Goal: Information Seeking & Learning: Learn about a topic

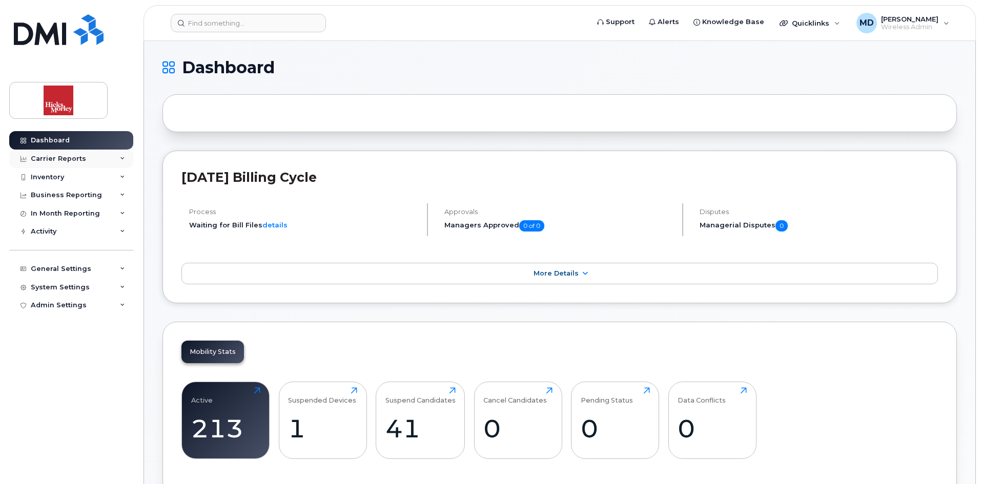
click at [89, 155] on div "Carrier Reports" at bounding box center [71, 159] width 124 height 18
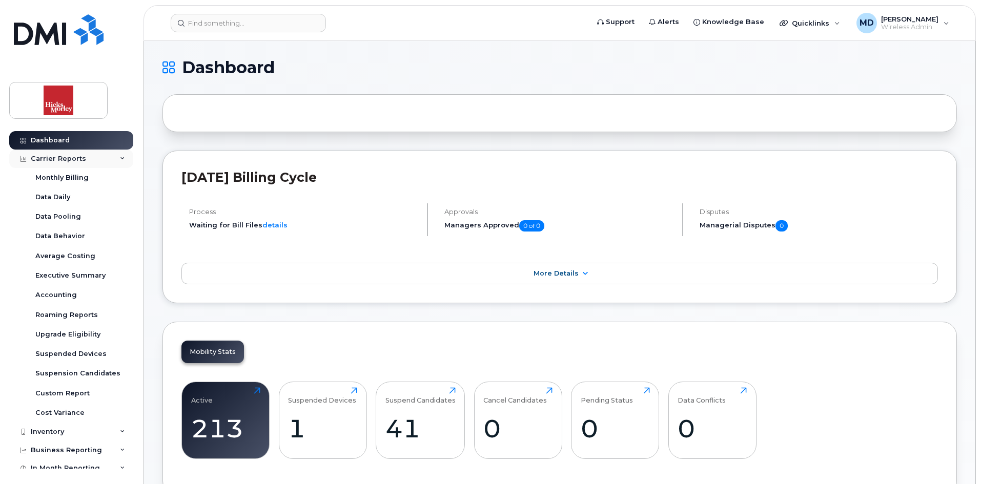
click at [80, 156] on div "Carrier Reports" at bounding box center [58, 159] width 55 height 8
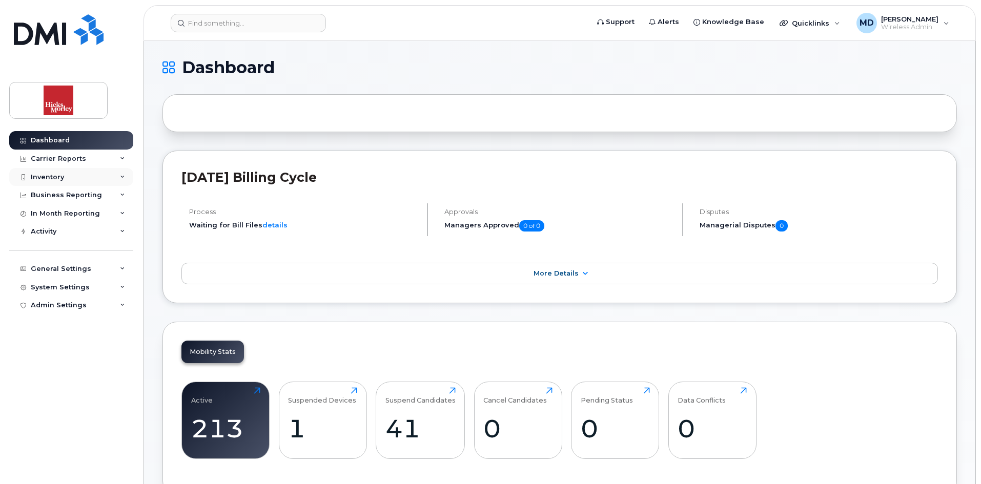
click at [47, 172] on div "Inventory" at bounding box center [71, 177] width 124 height 18
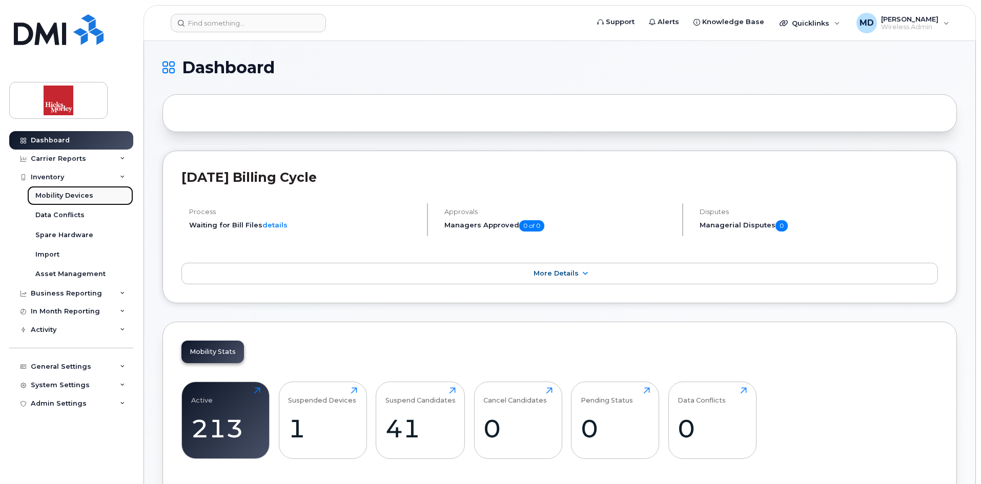
click at [50, 195] on div "Mobility Devices" at bounding box center [64, 195] width 58 height 9
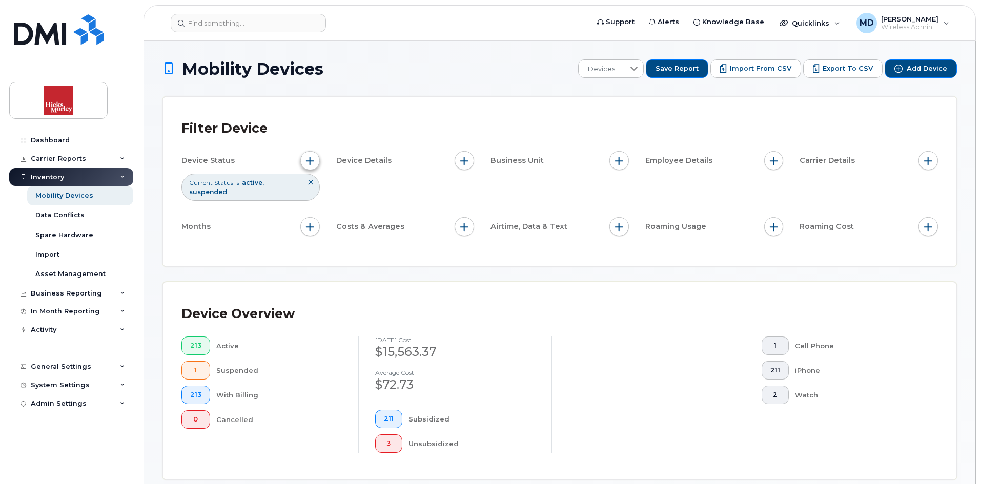
click at [311, 161] on span "button" at bounding box center [310, 161] width 8 height 8
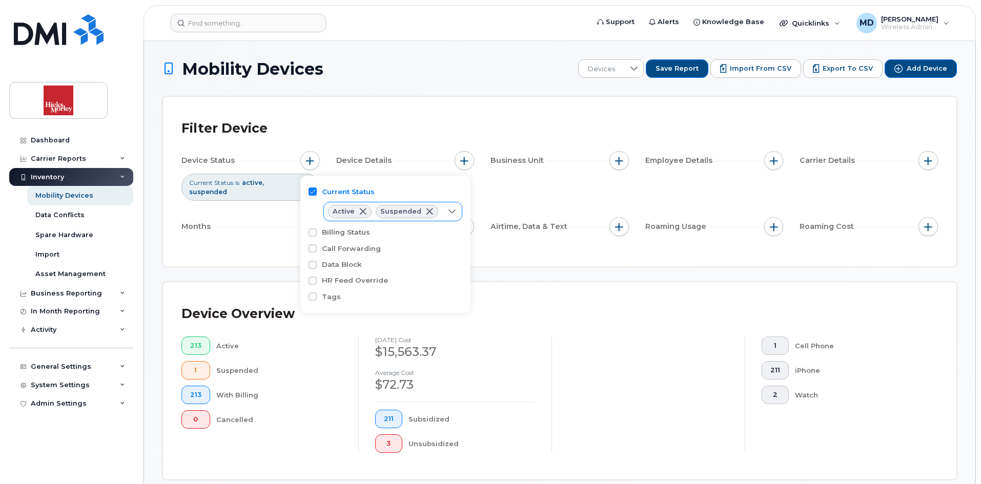
click at [427, 211] on span at bounding box center [430, 212] width 8 height 8
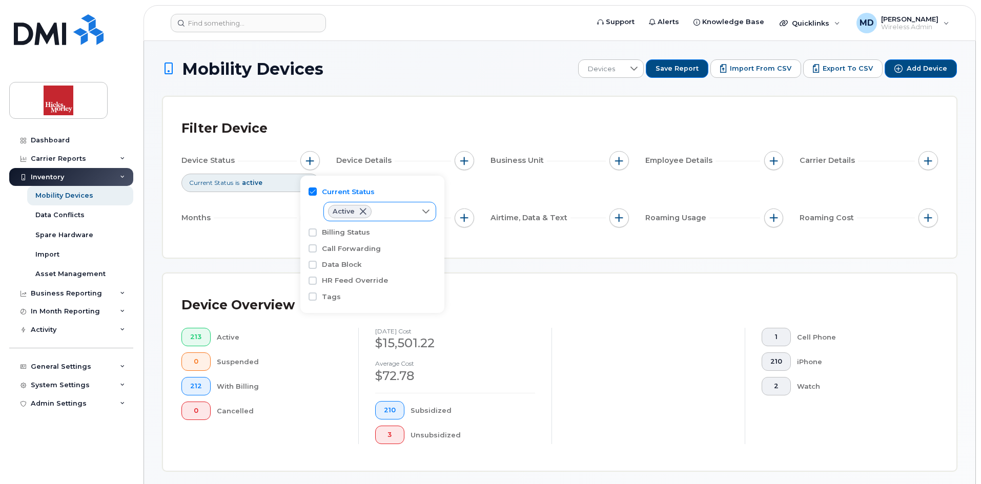
click at [386, 132] on div "Filter Device" at bounding box center [559, 128] width 757 height 27
click at [484, 251] on div "Filter Device Device Status Current Status is active Device Details Business Un…" at bounding box center [560, 177] width 794 height 161
click at [459, 166] on button "button" at bounding box center [464, 160] width 19 height 19
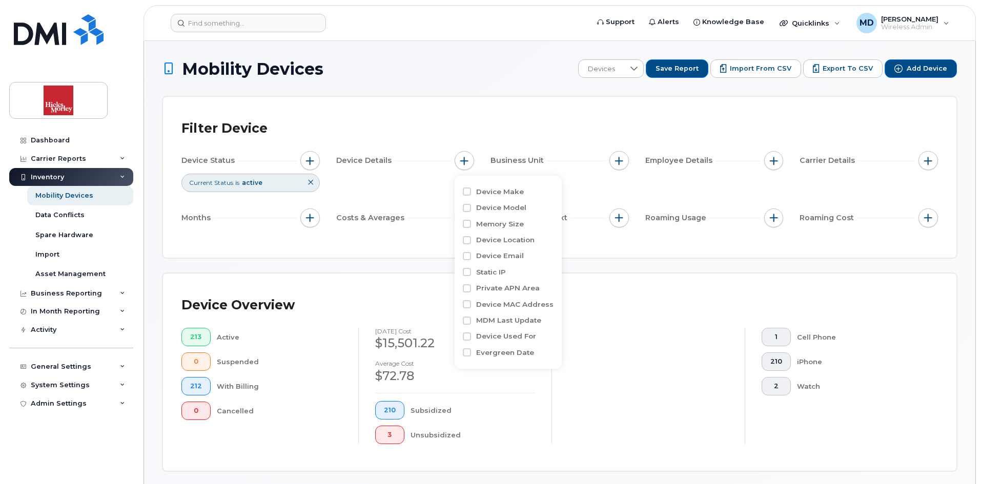
drag, startPoint x: 596, startPoint y: 133, endPoint x: 614, endPoint y: 133, distance: 18.5
click at [596, 133] on div "Filter Device" at bounding box center [559, 128] width 757 height 27
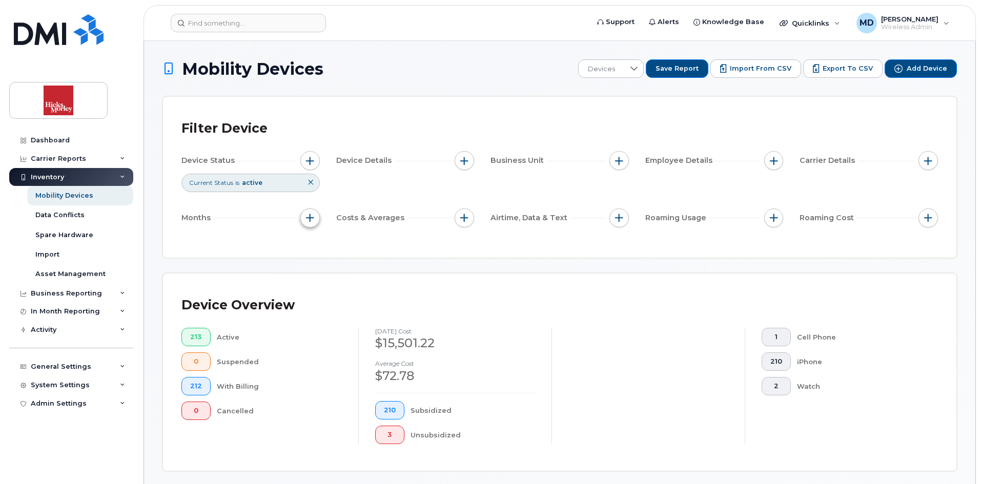
click at [311, 219] on span "button" at bounding box center [310, 218] width 8 height 8
click at [462, 245] on div "Filter Device Device Status Current Status is active Device Details Business Un…" at bounding box center [560, 177] width 794 height 161
click at [75, 273] on div "Asset Management" at bounding box center [70, 274] width 70 height 9
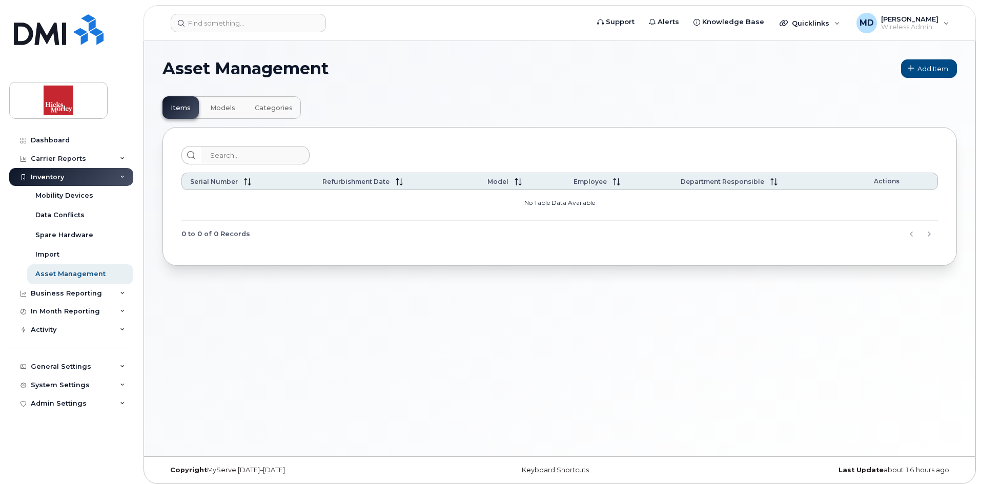
click at [224, 105] on button "Models" at bounding box center [223, 107] width 42 height 23
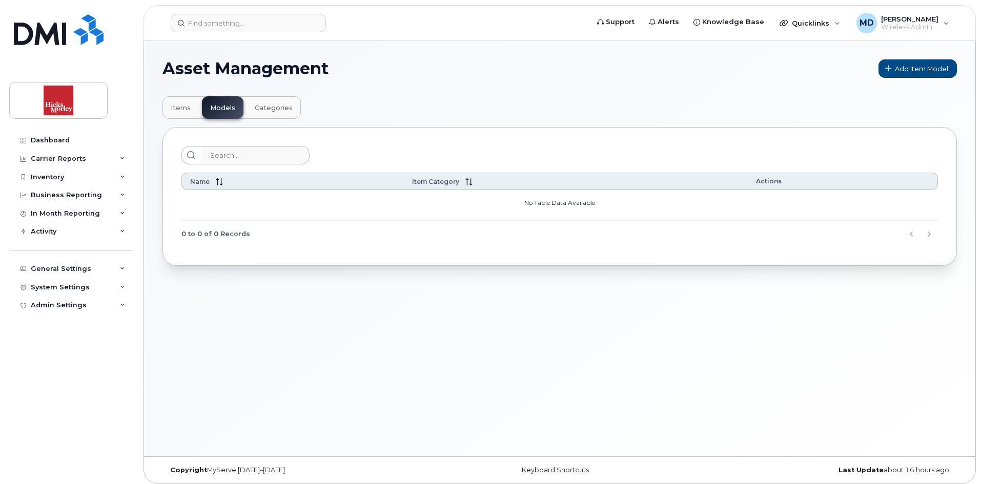
click at [186, 103] on button "Items" at bounding box center [181, 107] width 36 height 23
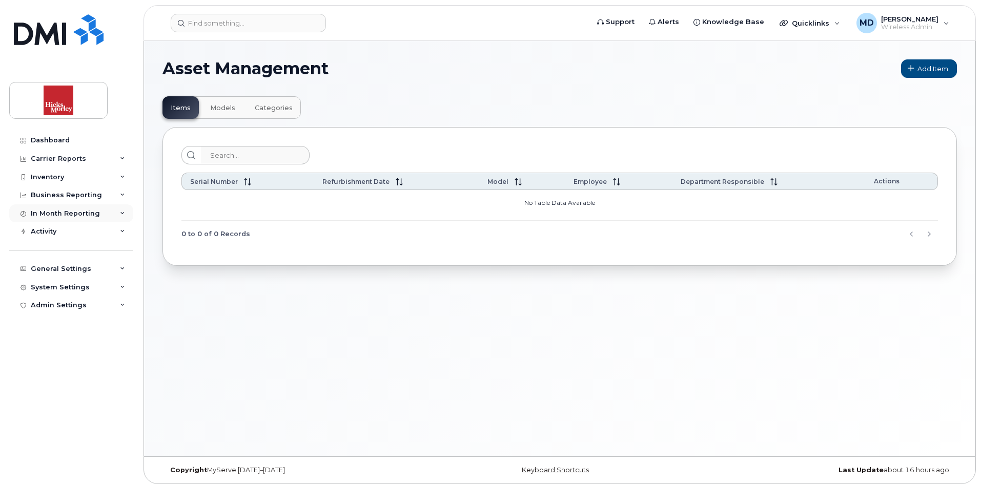
click at [87, 206] on div "In Month Reporting" at bounding box center [71, 214] width 124 height 18
click at [87, 198] on div "Business Reporting" at bounding box center [66, 195] width 71 height 8
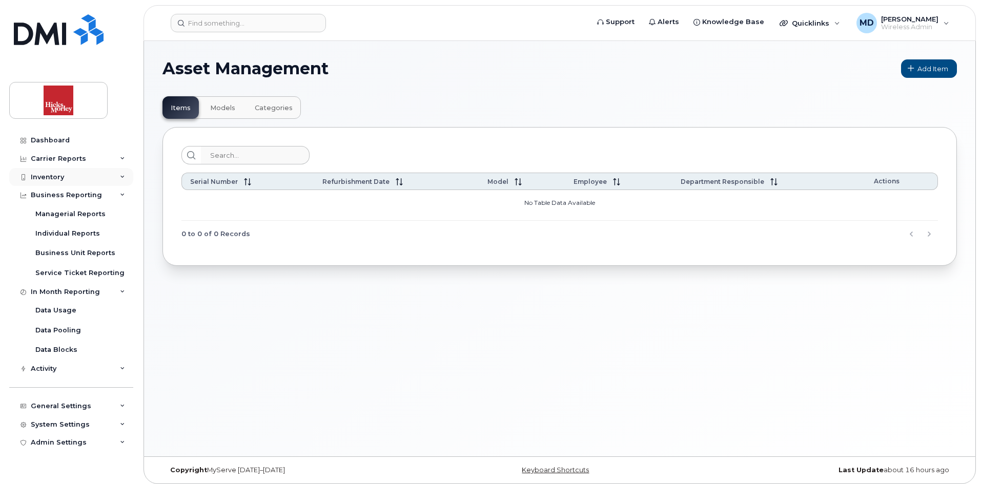
click at [68, 179] on div "Inventory" at bounding box center [71, 177] width 124 height 18
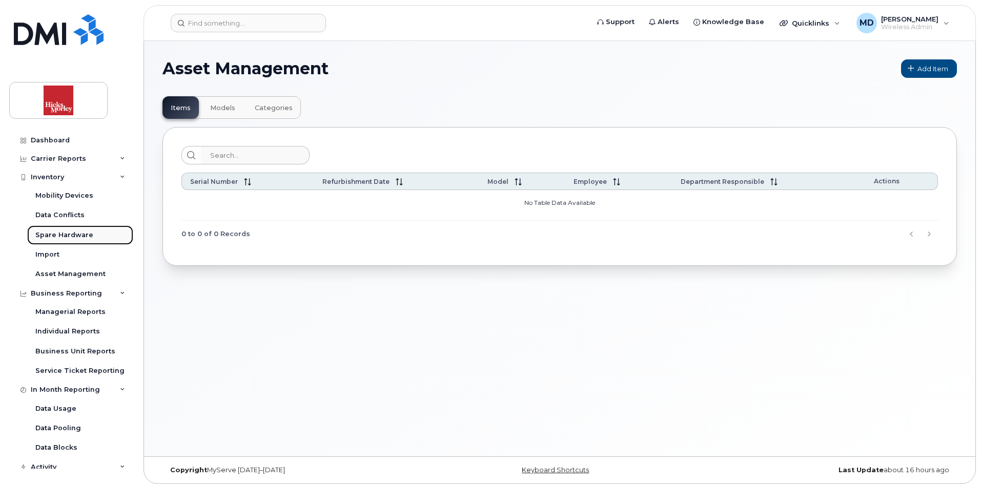
click at [87, 232] on div "Spare Hardware" at bounding box center [64, 235] width 58 height 9
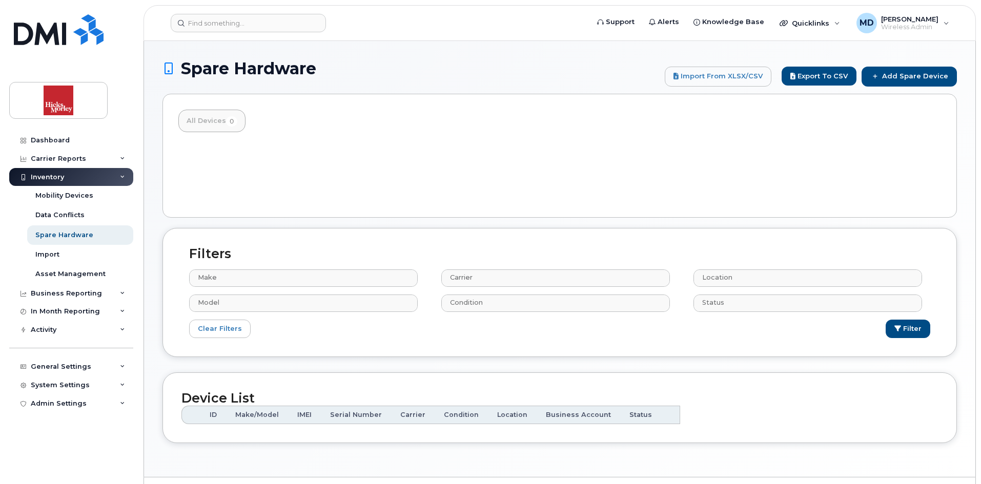
select select
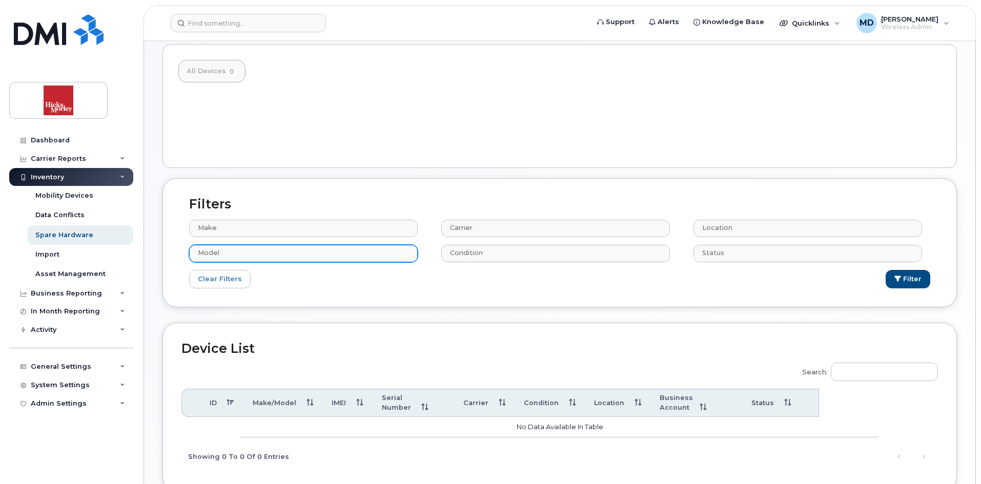
scroll to position [114, 0]
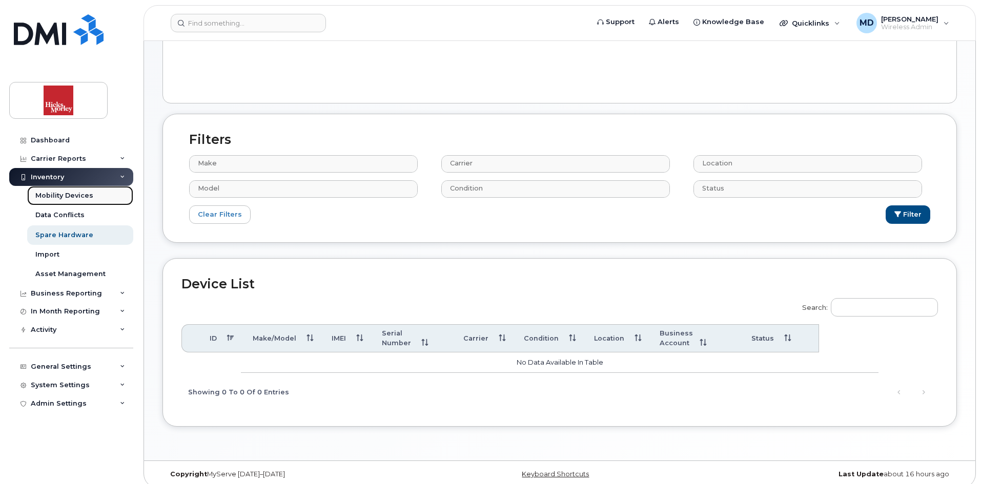
click at [71, 196] on div "Mobility Devices" at bounding box center [64, 195] width 58 height 9
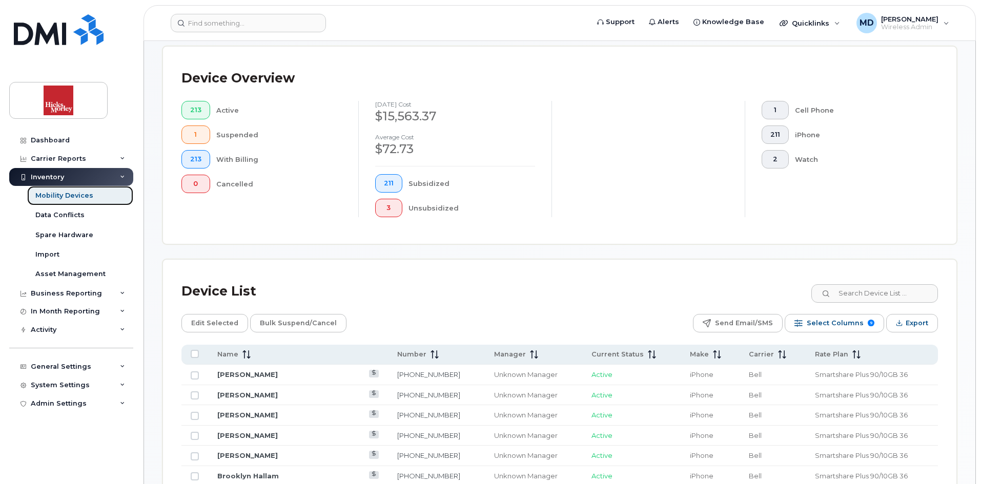
scroll to position [308, 0]
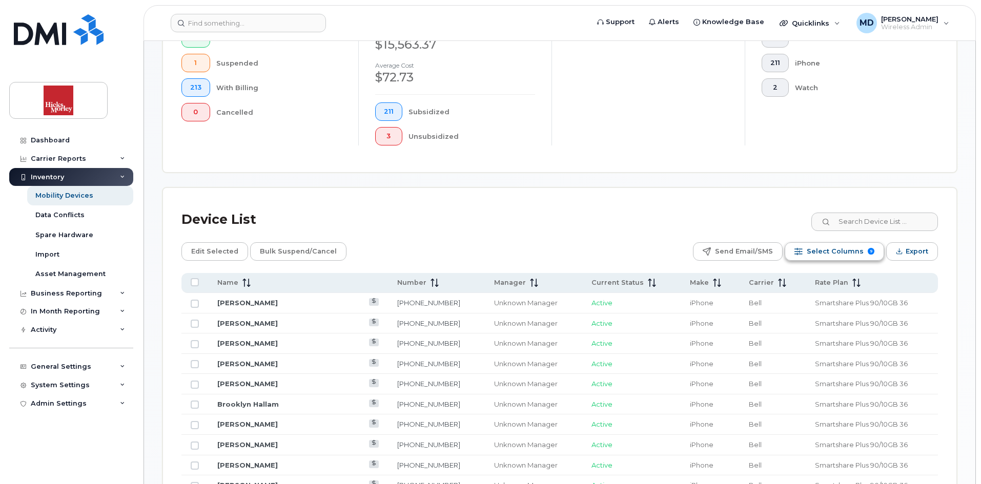
click at [826, 246] on span "Select Columns" at bounding box center [835, 251] width 57 height 15
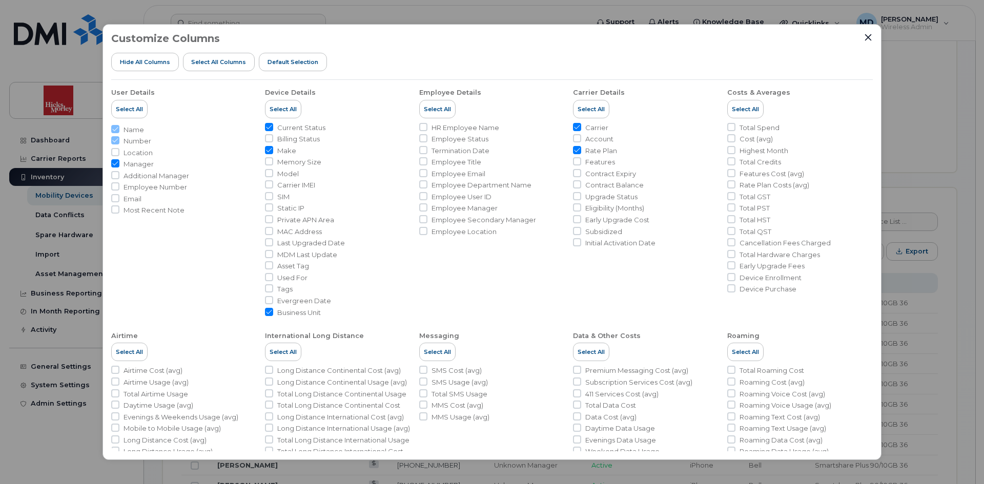
drag, startPoint x: 266, startPoint y: 170, endPoint x: 289, endPoint y: 192, distance: 32.3
click at [266, 171] on input "Model" at bounding box center [269, 173] width 8 height 8
checkbox input "true"
drag, startPoint x: 869, startPoint y: 38, endPoint x: 869, endPoint y: 44, distance: 5.6
click at [869, 37] on icon "Close" at bounding box center [868, 37] width 7 height 7
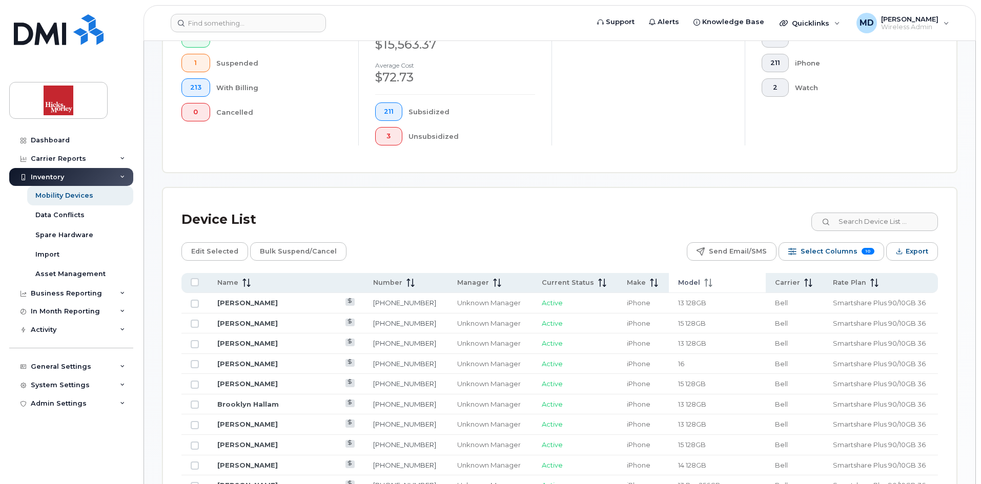
click at [678, 278] on span "Model" at bounding box center [689, 282] width 22 height 9
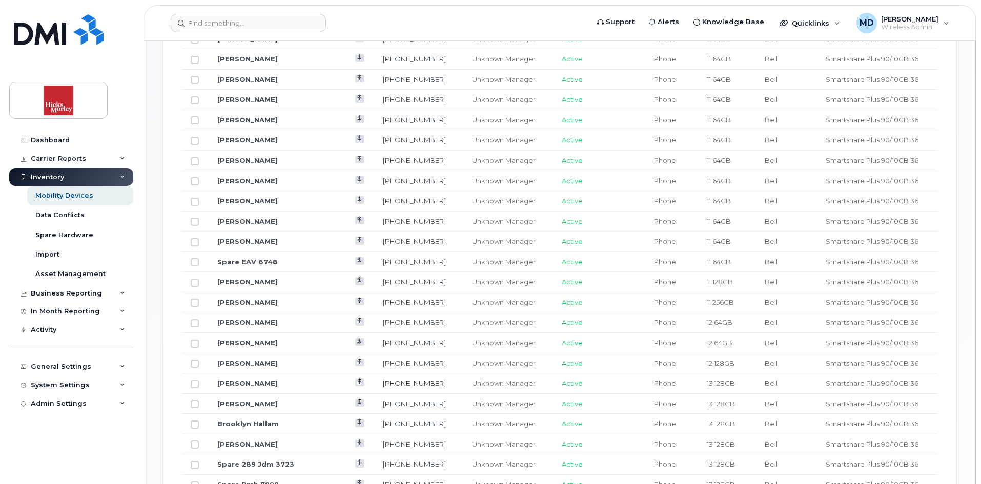
scroll to position [564, 0]
